Goal: Information Seeking & Learning: Find specific fact

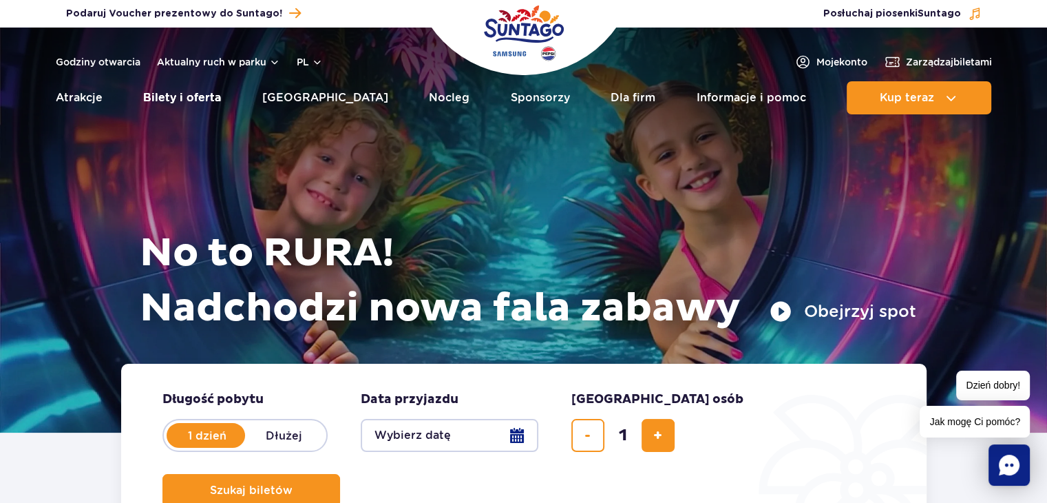
click at [189, 94] on link "Bilety i oferta" at bounding box center [182, 97] width 78 height 33
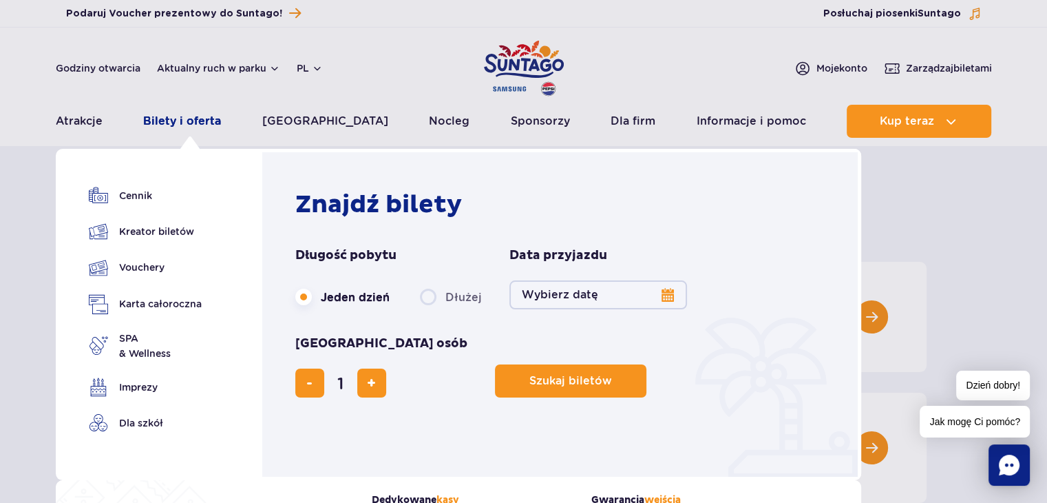
click at [177, 121] on link "Bilety i oferta" at bounding box center [182, 121] width 78 height 33
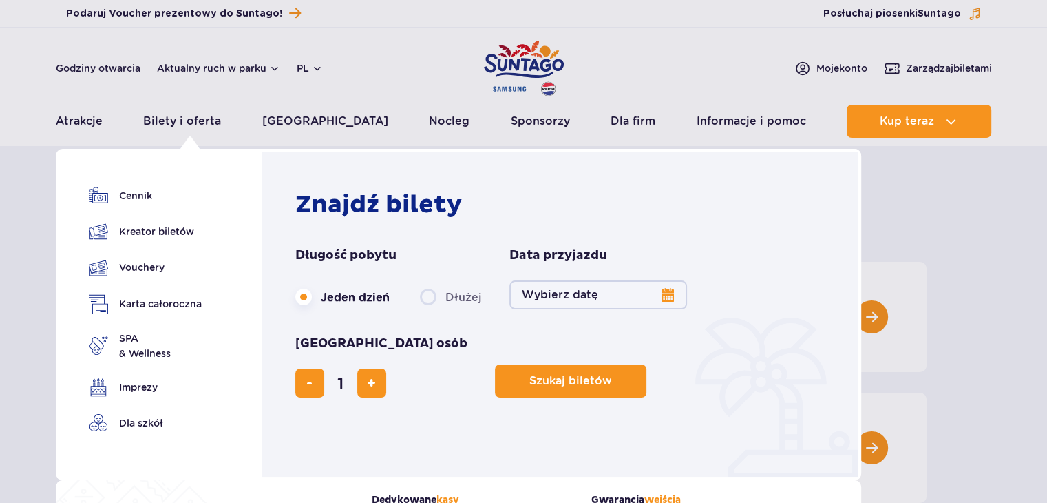
click at [129, 179] on div "Bilety i oferta Cennik Kreator biletów Vouchery Karta całoroczna SPA & Wellness" at bounding box center [144, 314] width 177 height 331
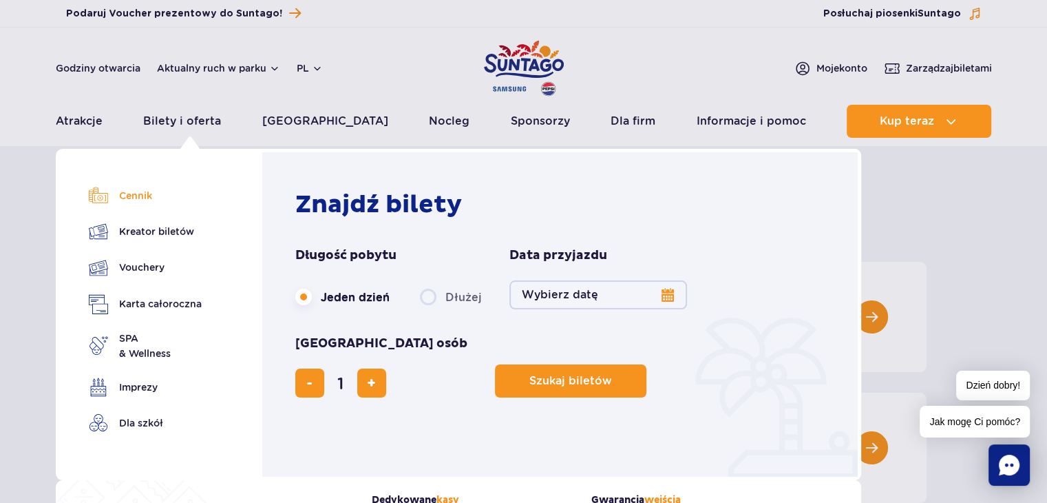
click at [126, 200] on link "Cennik" at bounding box center [145, 195] width 113 height 19
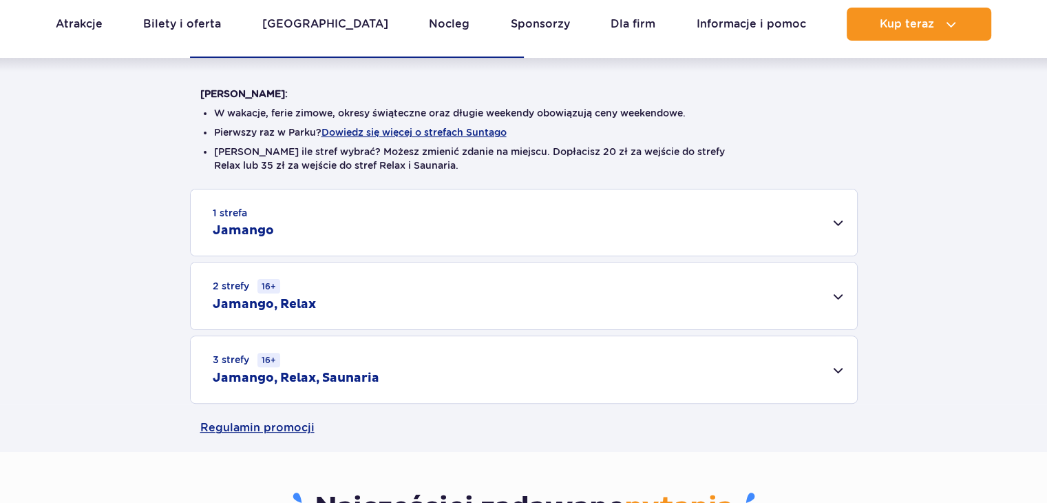
scroll to position [413, 0]
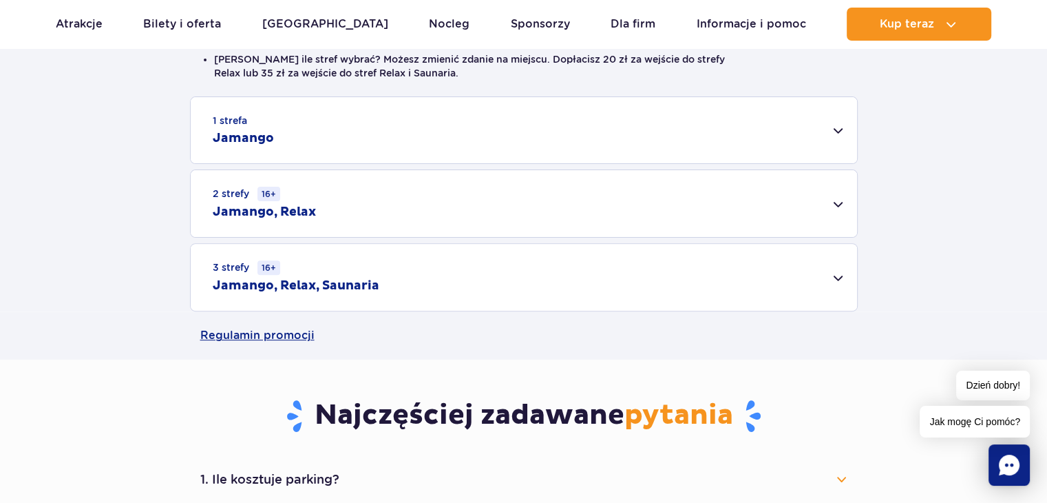
click at [407, 201] on div "2 strefy 16+ Jamango, Relax" at bounding box center [524, 203] width 666 height 67
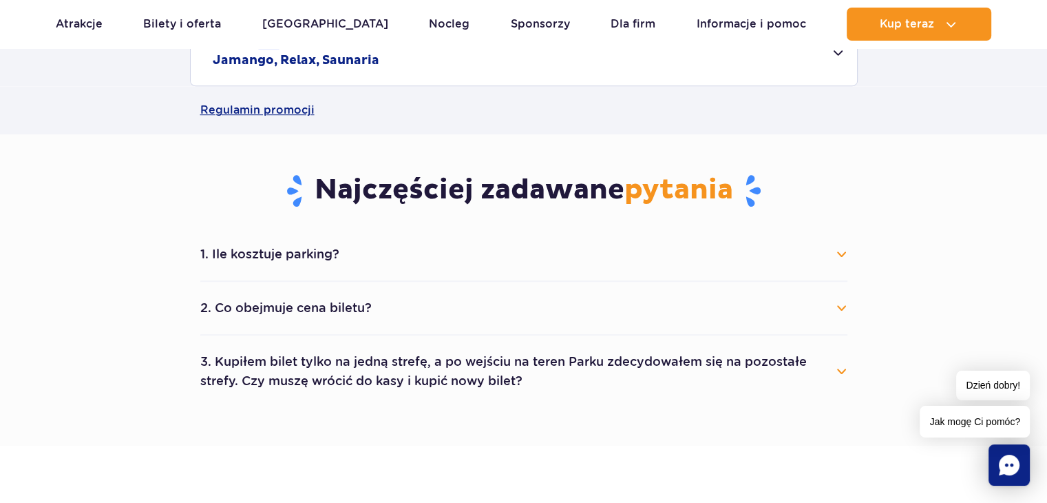
scroll to position [964, 0]
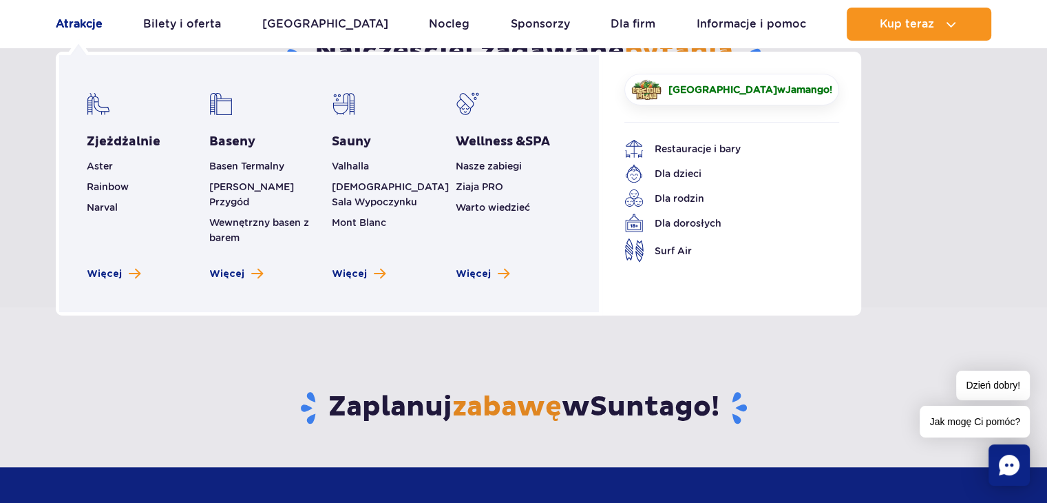
click at [58, 20] on link "Atrakcje" at bounding box center [79, 24] width 47 height 33
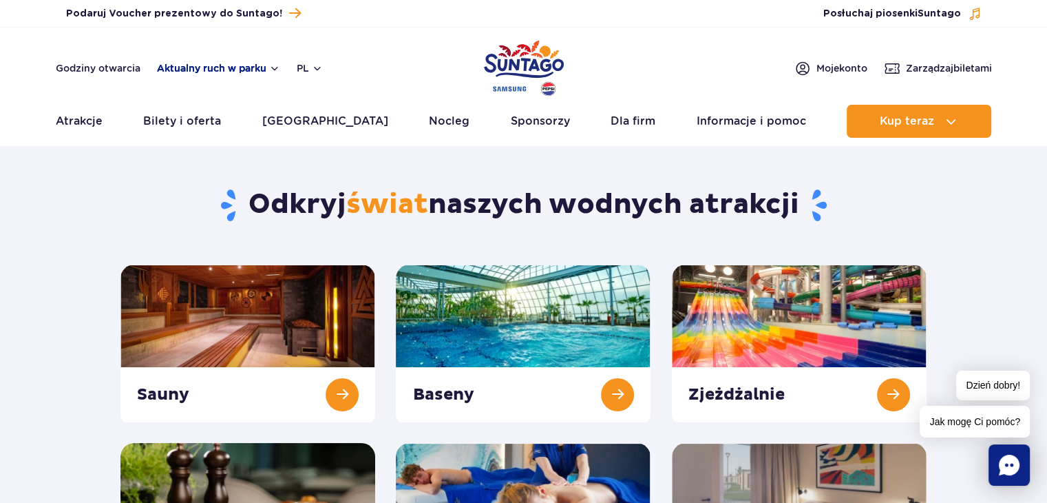
click at [254, 68] on button "Aktualny ruch w parku" at bounding box center [218, 68] width 123 height 11
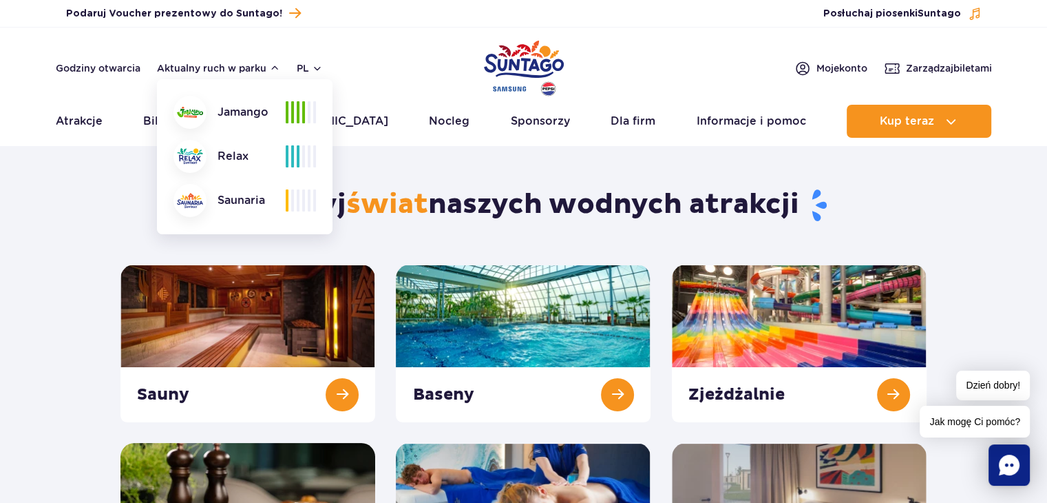
click at [208, 56] on header "Godziny otwarcia Aktualny ruch w parku Aktualny ruch w parku Jamango Relax Saun…" at bounding box center [523, 87] width 1047 height 118
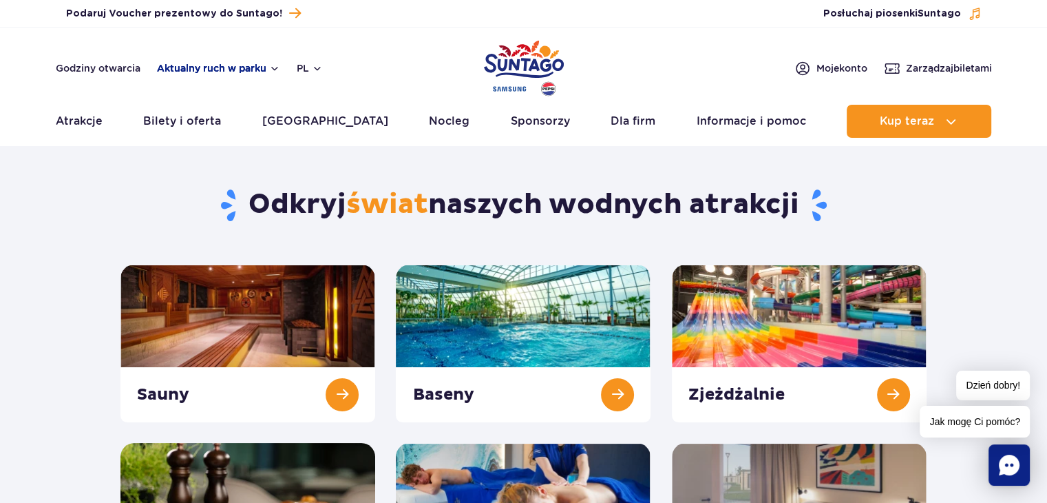
click at [211, 67] on button "Aktualny ruch w parku" at bounding box center [218, 68] width 123 height 11
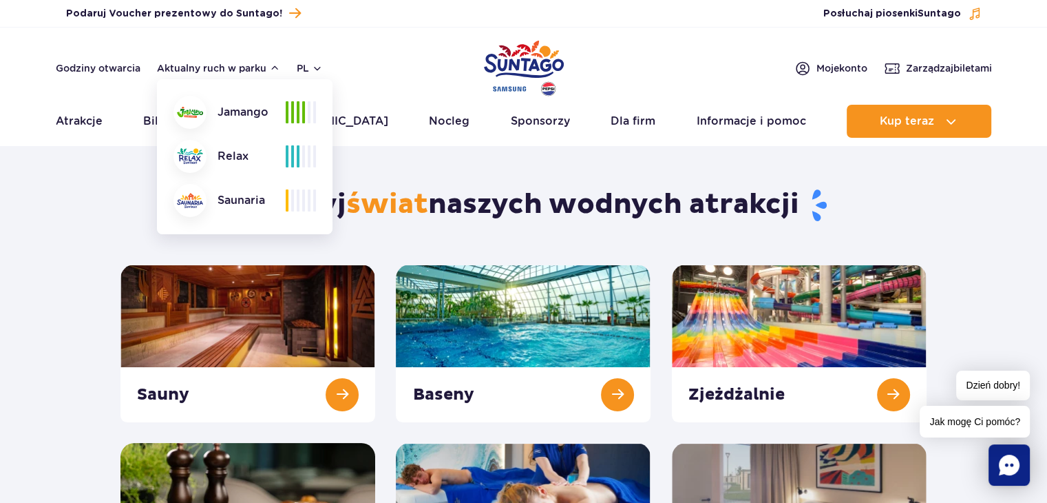
click at [127, 78] on header "Godziny otwarcia Aktualny ruch w parku Aktualny ruch w parku Jamango Relax Saun…" at bounding box center [523, 87] width 1047 height 118
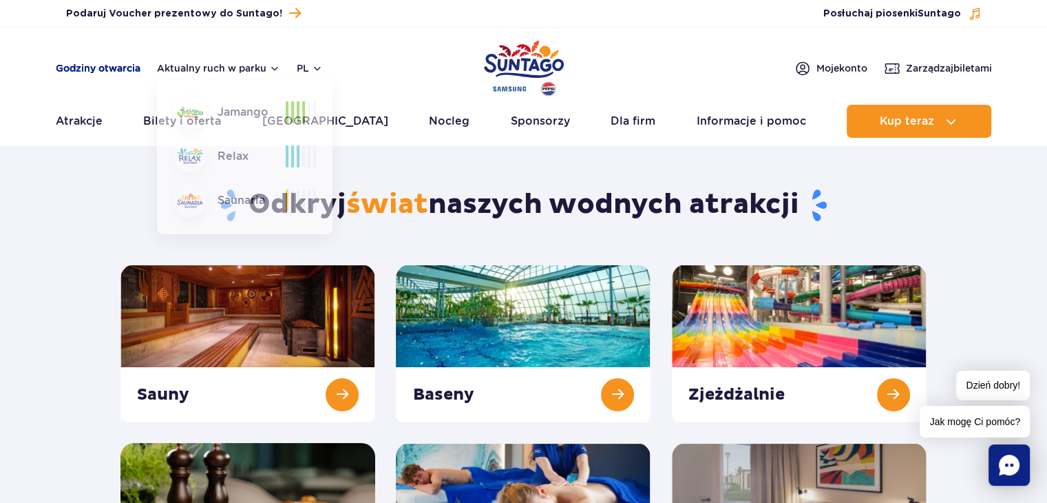
click at [116, 64] on link "Godziny otwarcia" at bounding box center [98, 68] width 85 height 14
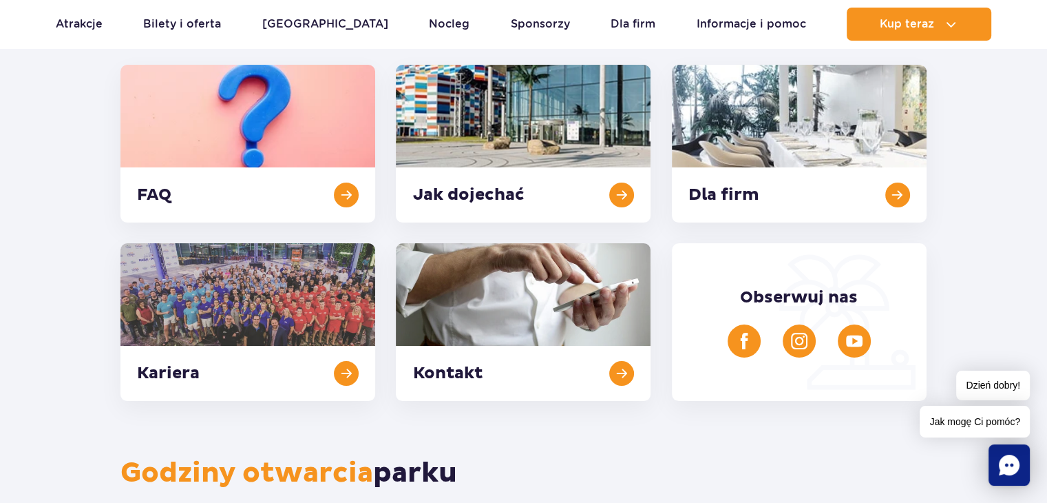
scroll to position [87, 0]
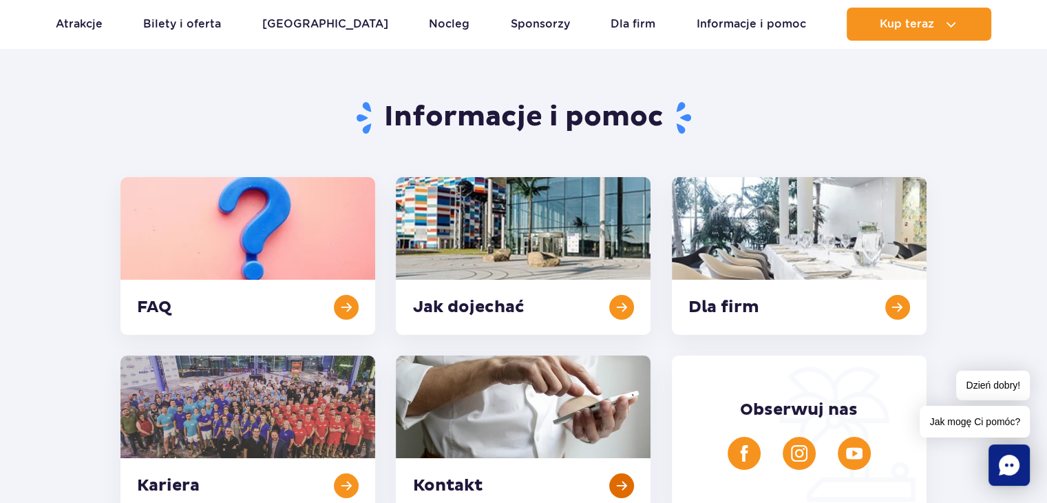
click at [479, 414] on link at bounding box center [523, 434] width 255 height 158
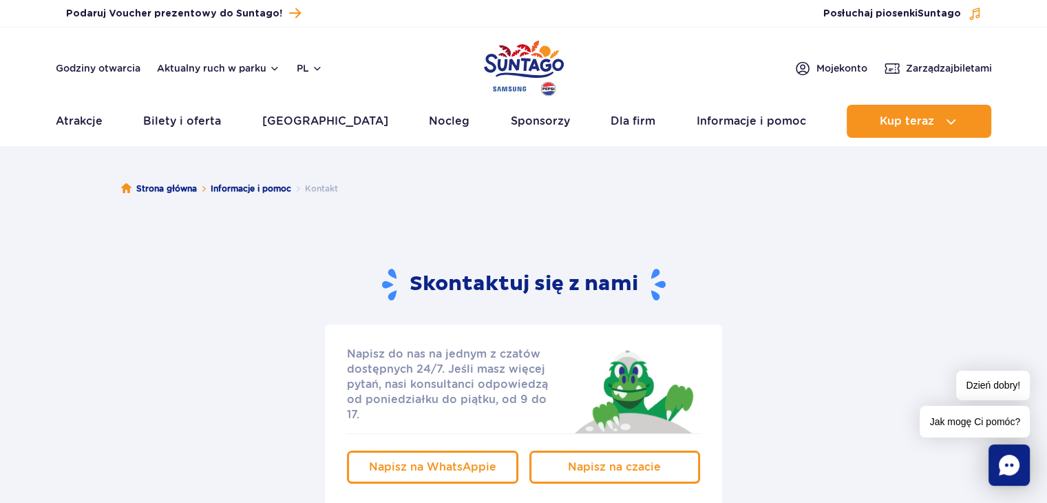
click at [209, 61] on div "Godziny otwarcia Aktualny ruch w parku pl PL EN UA" at bounding box center [189, 68] width 267 height 17
click at [212, 63] on button "Aktualny ruch w parku" at bounding box center [218, 68] width 123 height 11
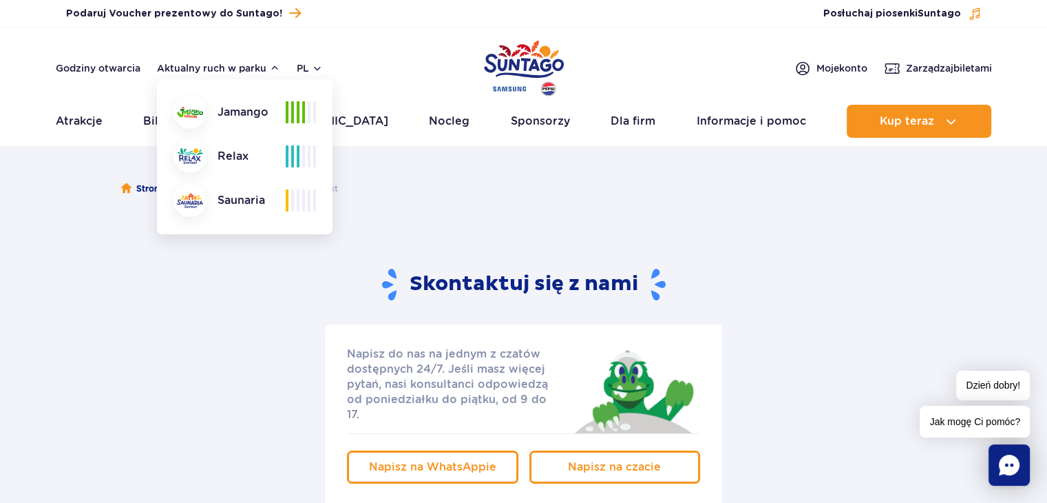
click at [207, 56] on header "Godziny otwarcia Aktualny ruch w parku Aktualny ruch w parku Jamango Relax Saun…" at bounding box center [523, 87] width 1047 height 118
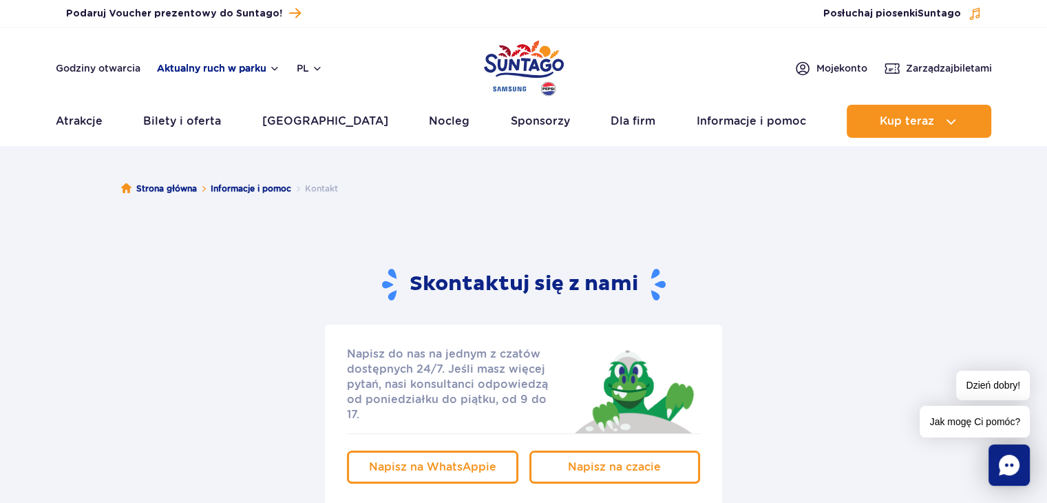
click at [217, 66] on button "Aktualny ruch w parku" at bounding box center [218, 68] width 123 height 11
click at [239, 67] on button "Aktualny ruch w parku" at bounding box center [218, 68] width 123 height 11
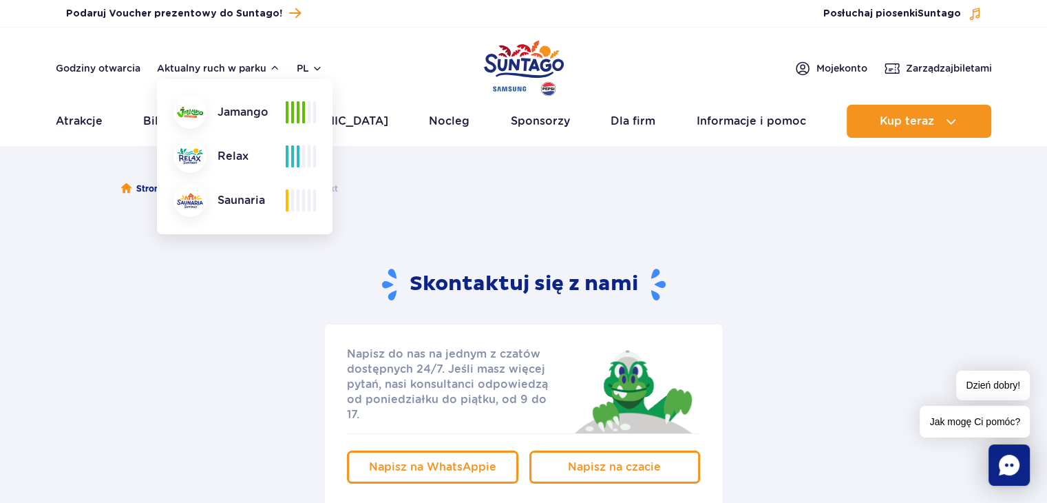
click at [408, 52] on header "Godziny otwarcia Aktualny ruch w parku Aktualny ruch w parku [GEOGRAPHIC_DATA] …" at bounding box center [523, 87] width 1047 height 118
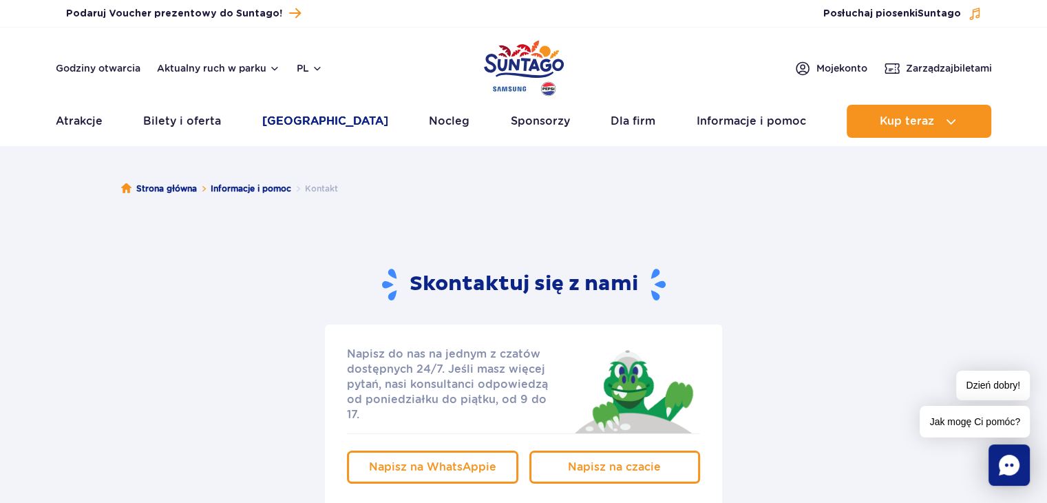
click at [322, 120] on link "[GEOGRAPHIC_DATA]" at bounding box center [325, 121] width 126 height 33
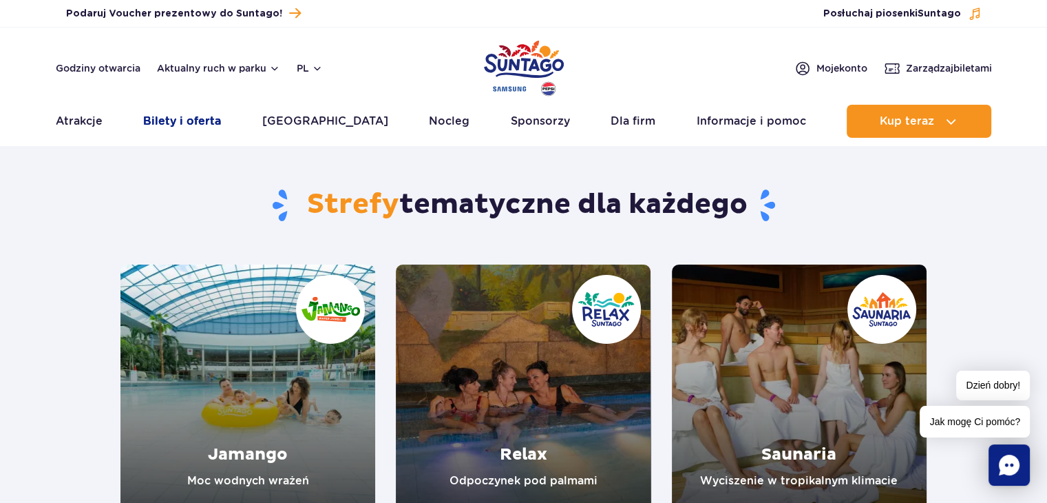
click at [201, 127] on link "Bilety i oferta" at bounding box center [182, 121] width 78 height 33
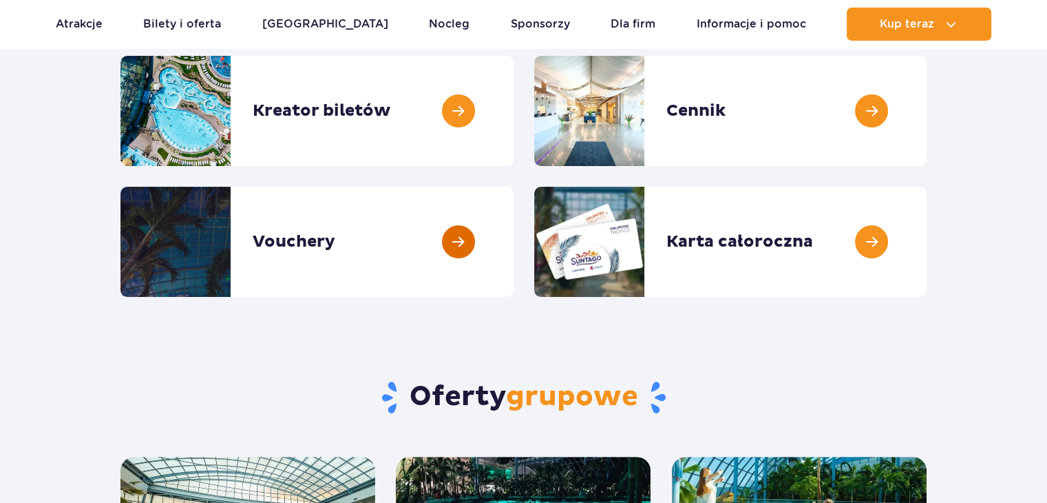
scroll to position [207, 0]
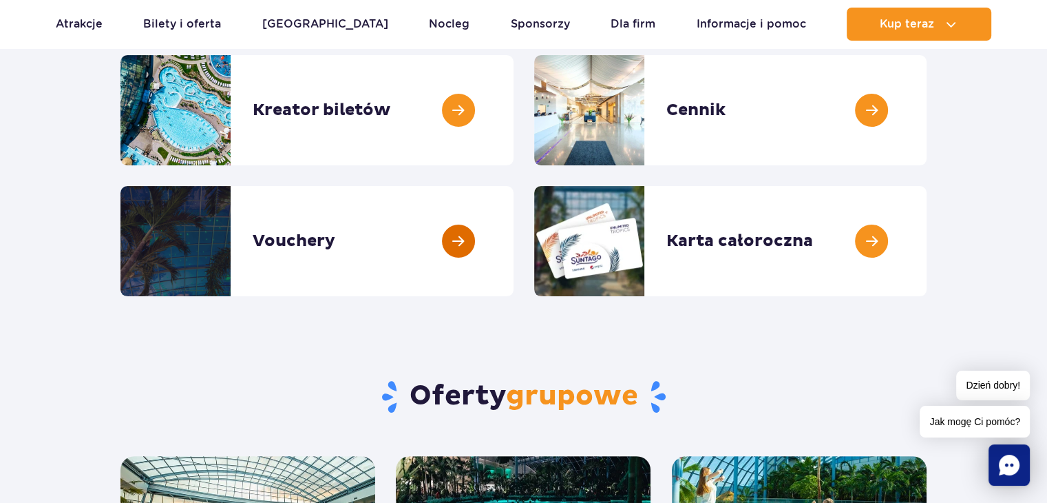
click at [514, 258] on link at bounding box center [514, 241] width 0 height 110
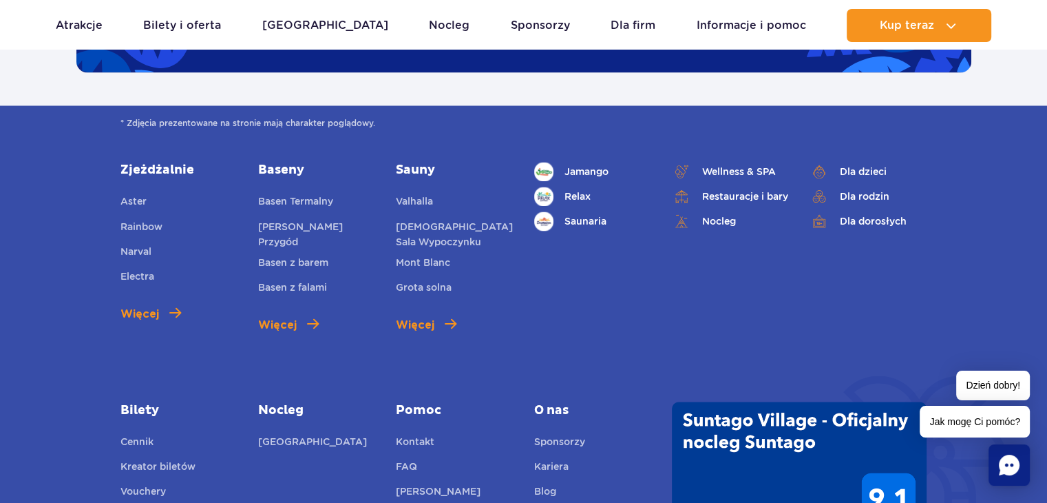
scroll to position [2410, 0]
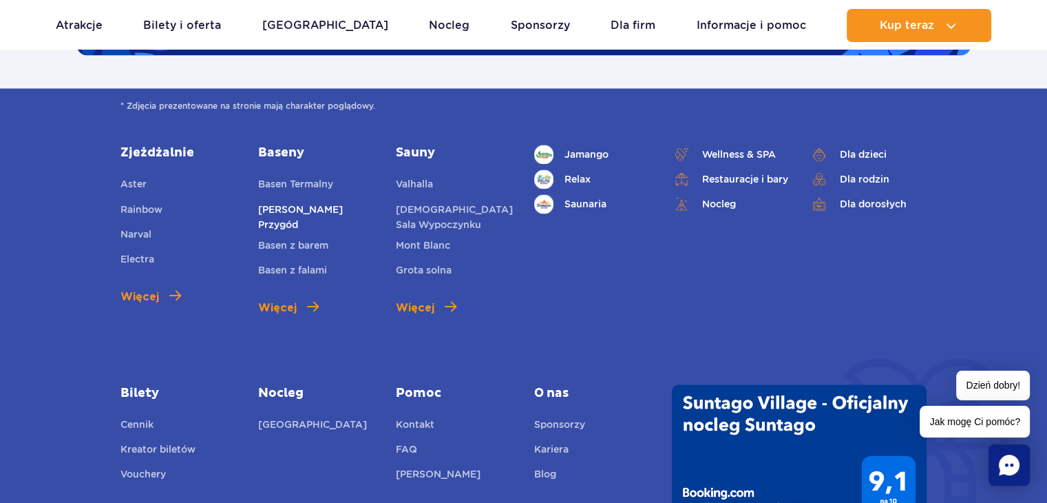
click at [344, 201] on link "[PERSON_NAME] Przygód" at bounding box center [316, 216] width 117 height 30
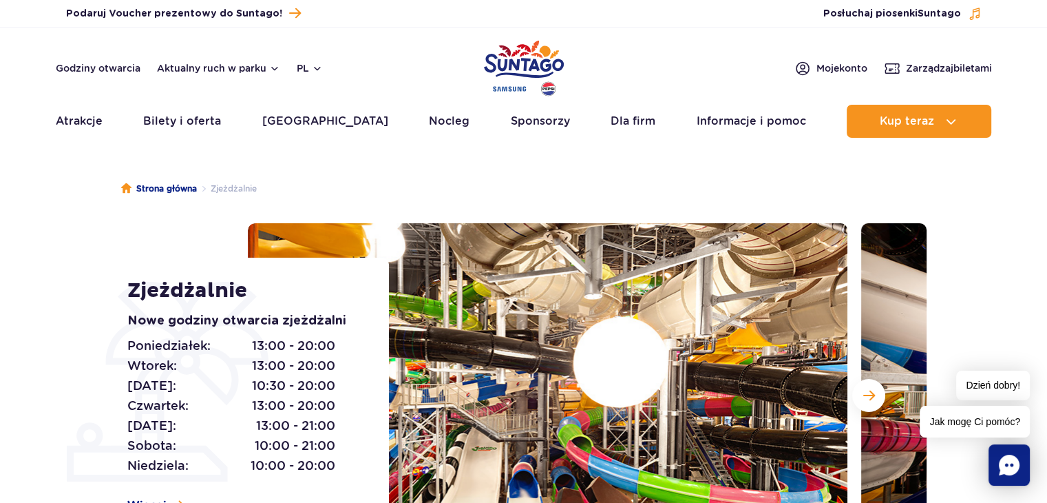
click at [101, 81] on header "Godziny otwarcia Aktualny ruch w parku pl PL EN UA Moje konto Zarządzaj biletam…" at bounding box center [523, 87] width 1047 height 118
click at [106, 67] on link "Godziny otwarcia" at bounding box center [98, 68] width 85 height 14
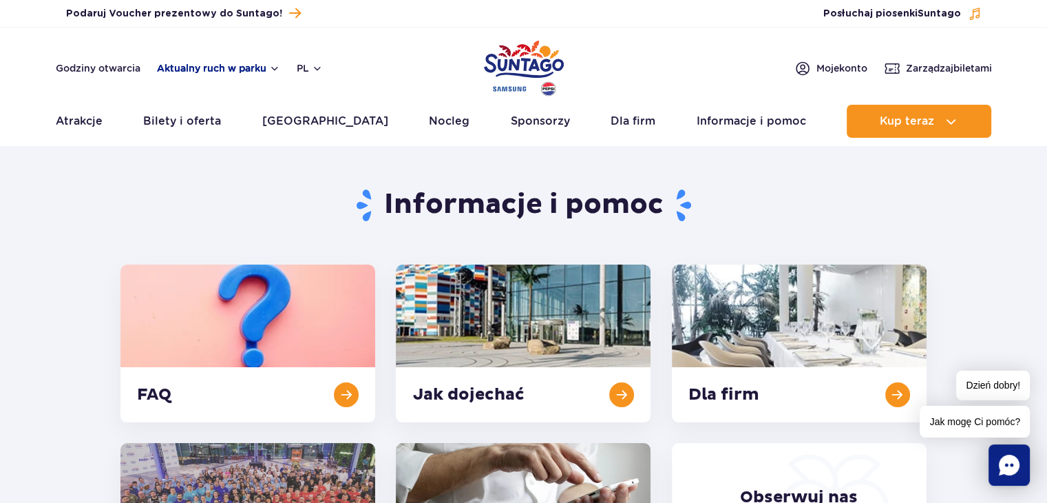
click at [226, 70] on button "Aktualny ruch w parku" at bounding box center [218, 68] width 123 height 11
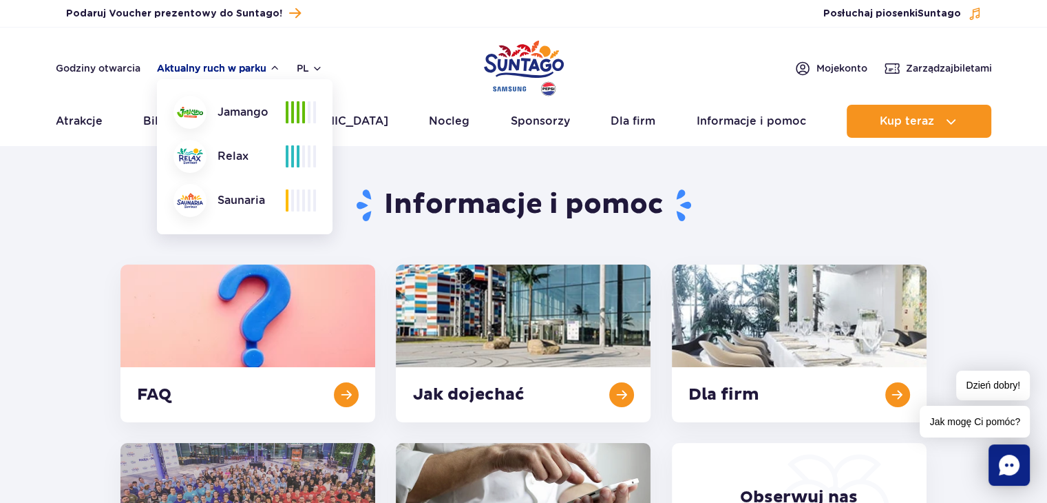
click at [226, 70] on button "Aktualny ruch w parku" at bounding box center [218, 68] width 123 height 11
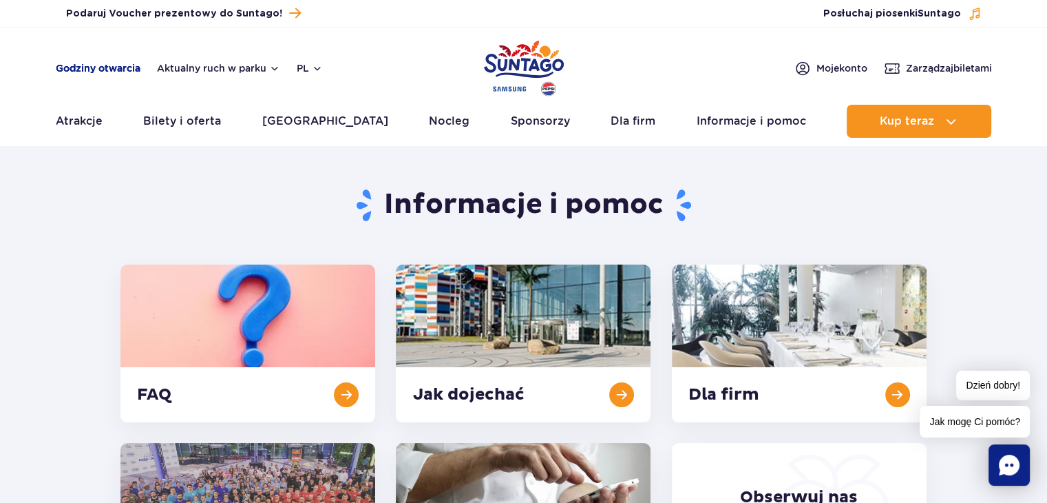
click at [129, 65] on link "Godziny otwarcia" at bounding box center [98, 68] width 85 height 14
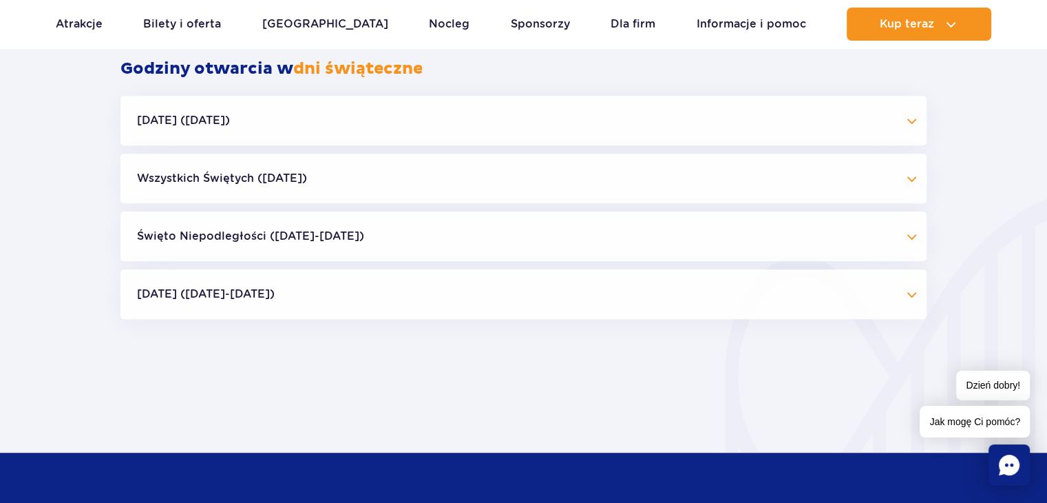
scroll to position [982, 0]
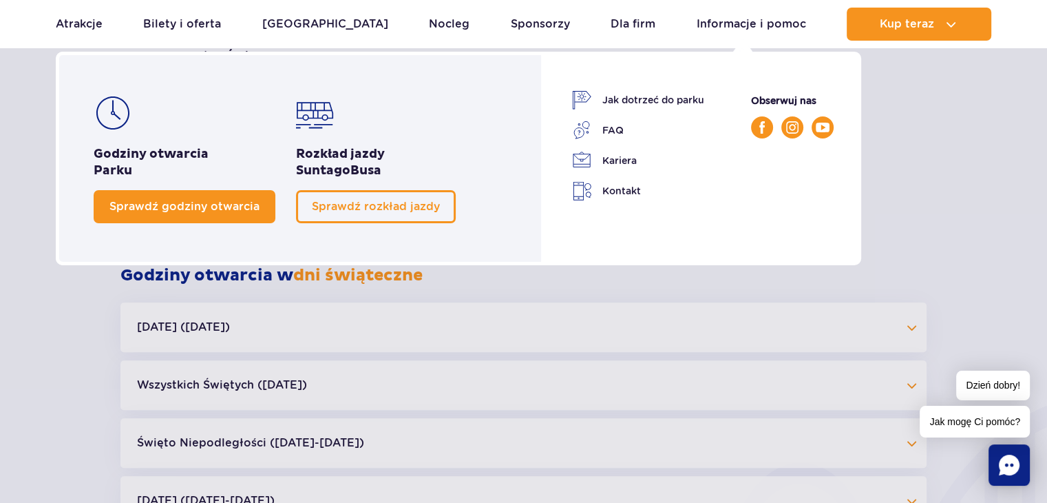
click at [228, 211] on span "Sprawdź godziny otwarcia" at bounding box center [184, 206] width 150 height 13
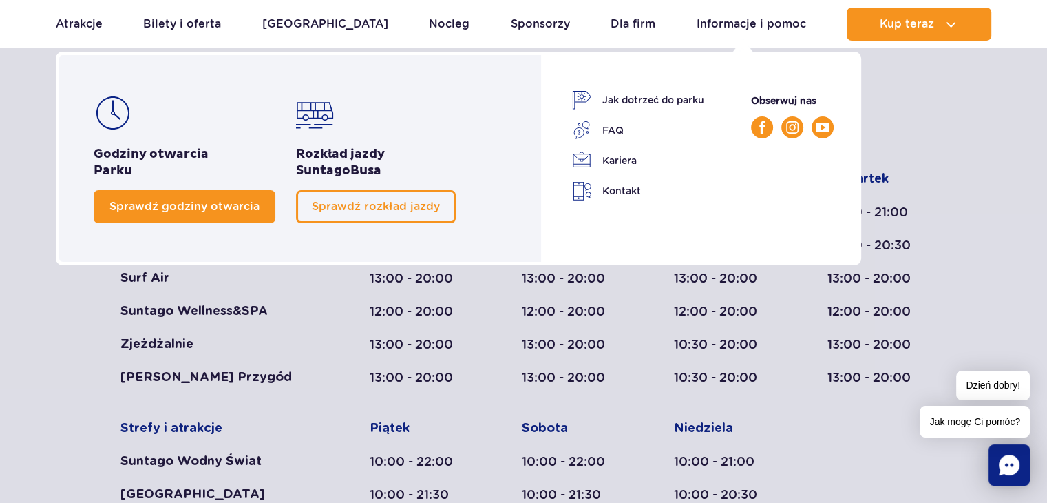
scroll to position [569, 0]
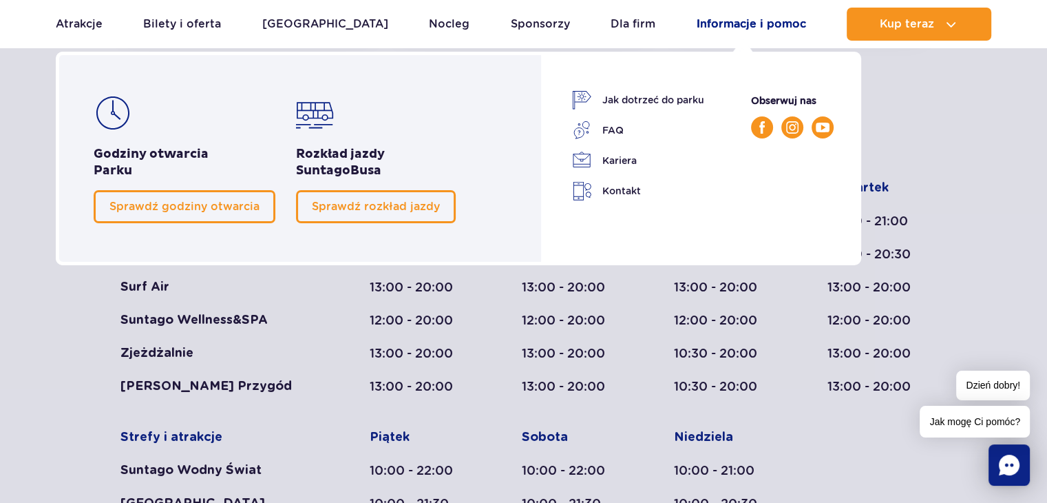
click at [708, 21] on link "Informacje i pomoc" at bounding box center [751, 24] width 109 height 33
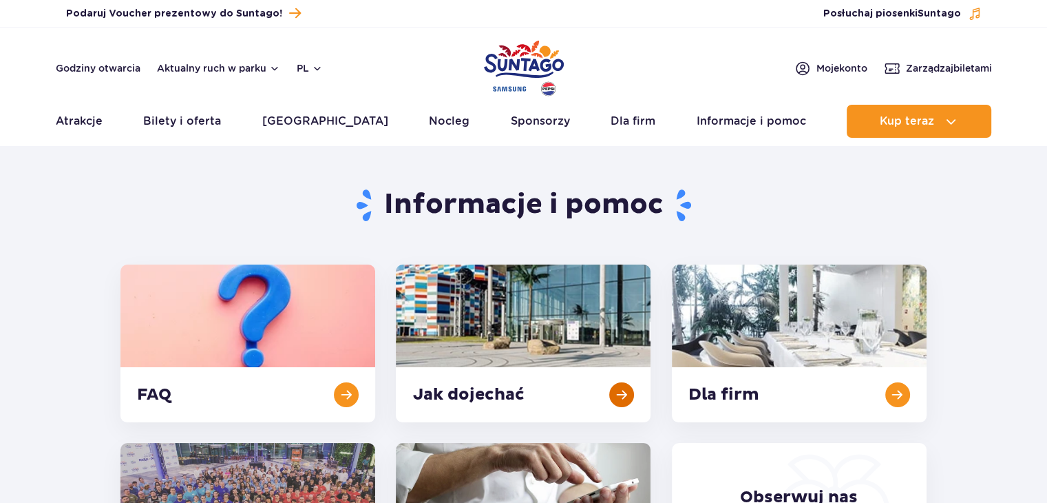
click at [531, 311] on link at bounding box center [523, 343] width 255 height 158
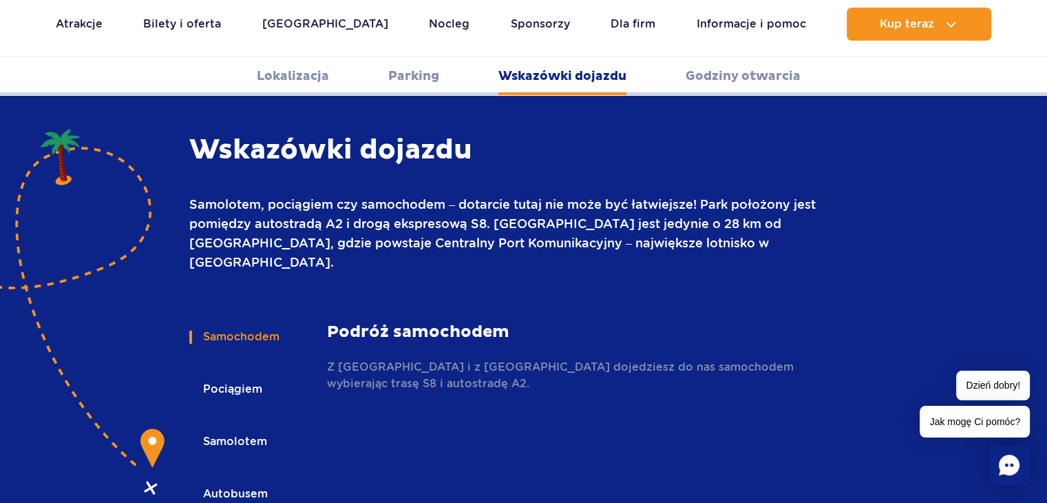
scroll to position [1831, 0]
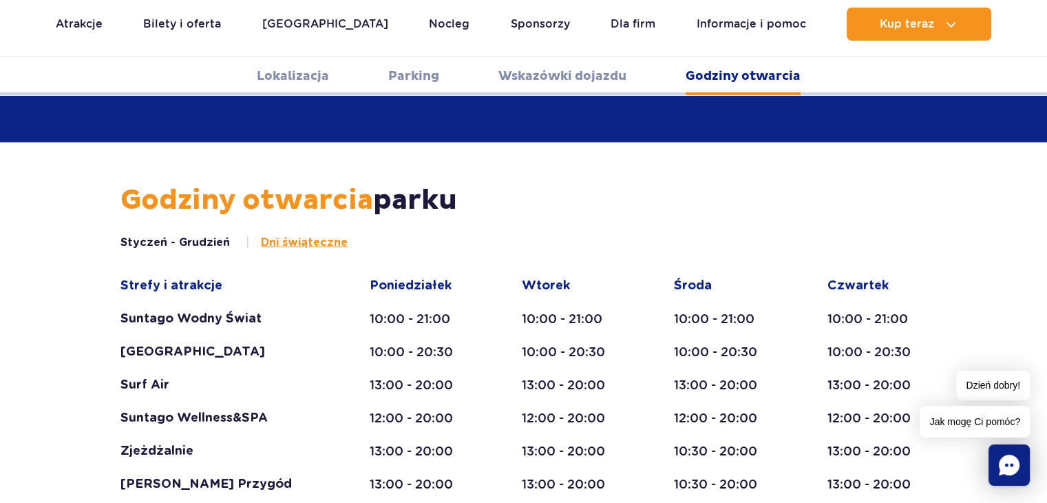
scroll to position [2382, 0]
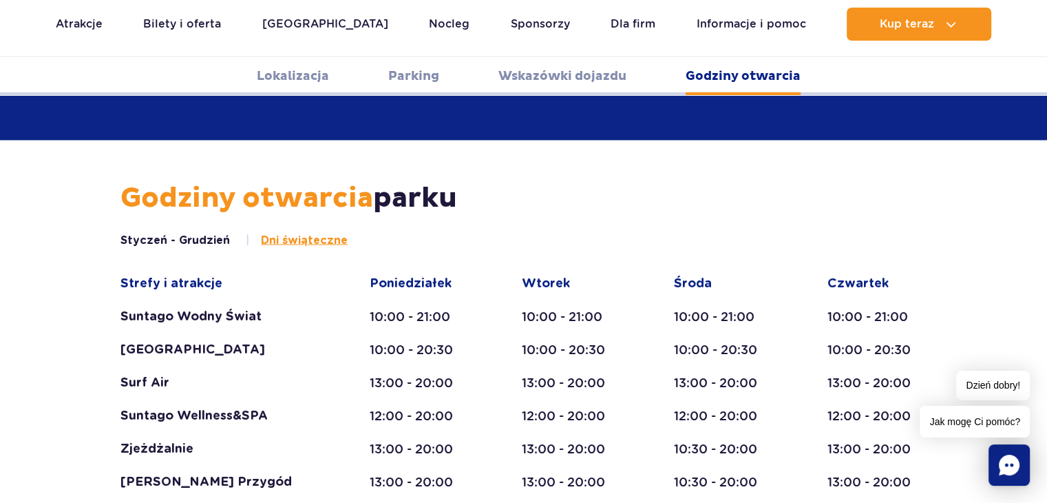
click at [322, 232] on div "Styczeń - Grudzień Dni świąteczne Strefy i atrakcje Suntago Wodny Świat Crocodi…" at bounding box center [523, 485] width 806 height 507
click at [322, 232] on span "Dni świąteczne" at bounding box center [304, 239] width 87 height 15
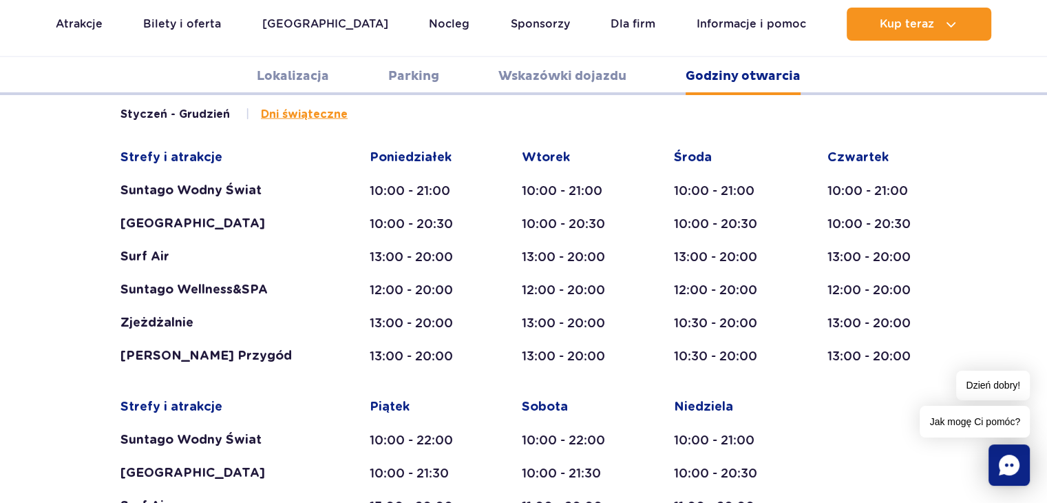
scroll to position [2371, 0]
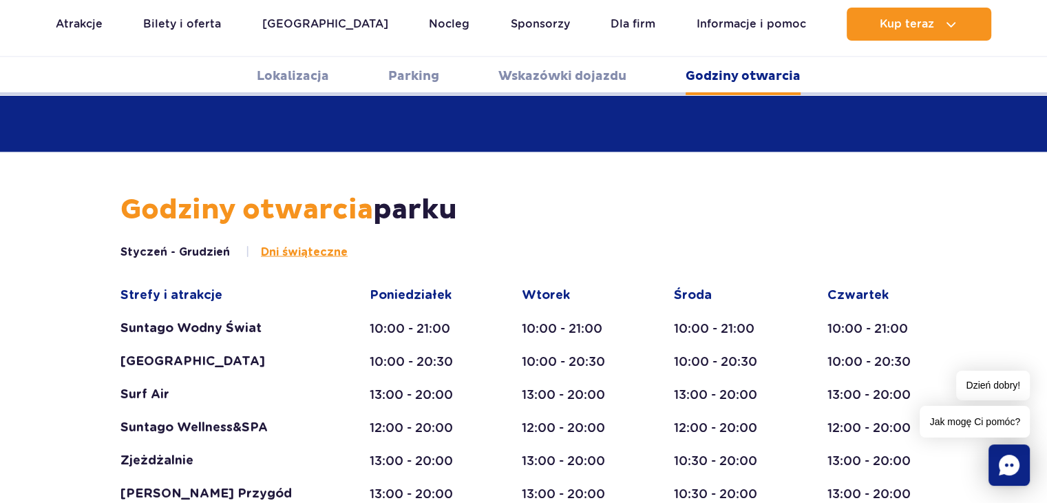
click at [377, 67] on ul "Lokalizacja Parking [GEOGRAPHIC_DATA] dojazdu Godziny otwarcia" at bounding box center [523, 76] width 1047 height 38
click at [417, 75] on link "Parking" at bounding box center [413, 76] width 51 height 38
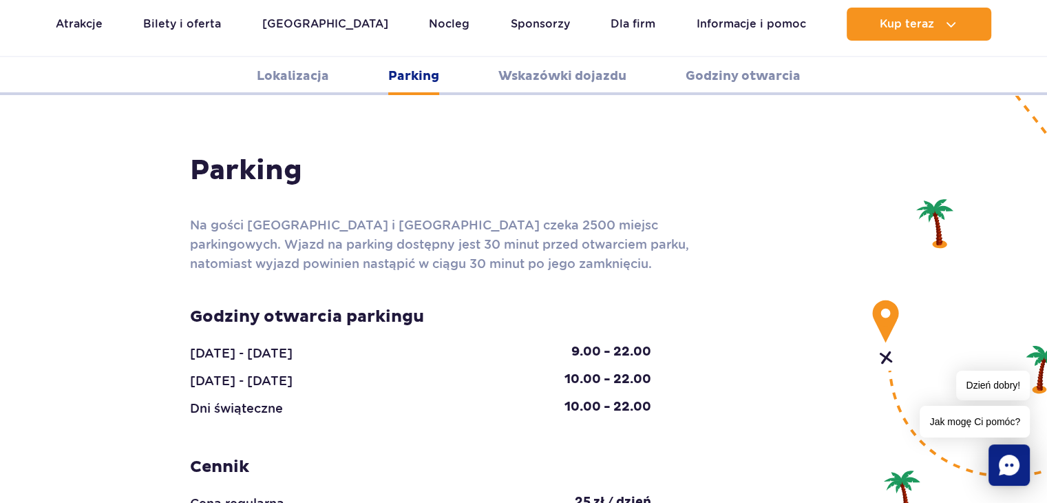
scroll to position [1226, 0]
